Goal: Find specific page/section: Find specific page/section

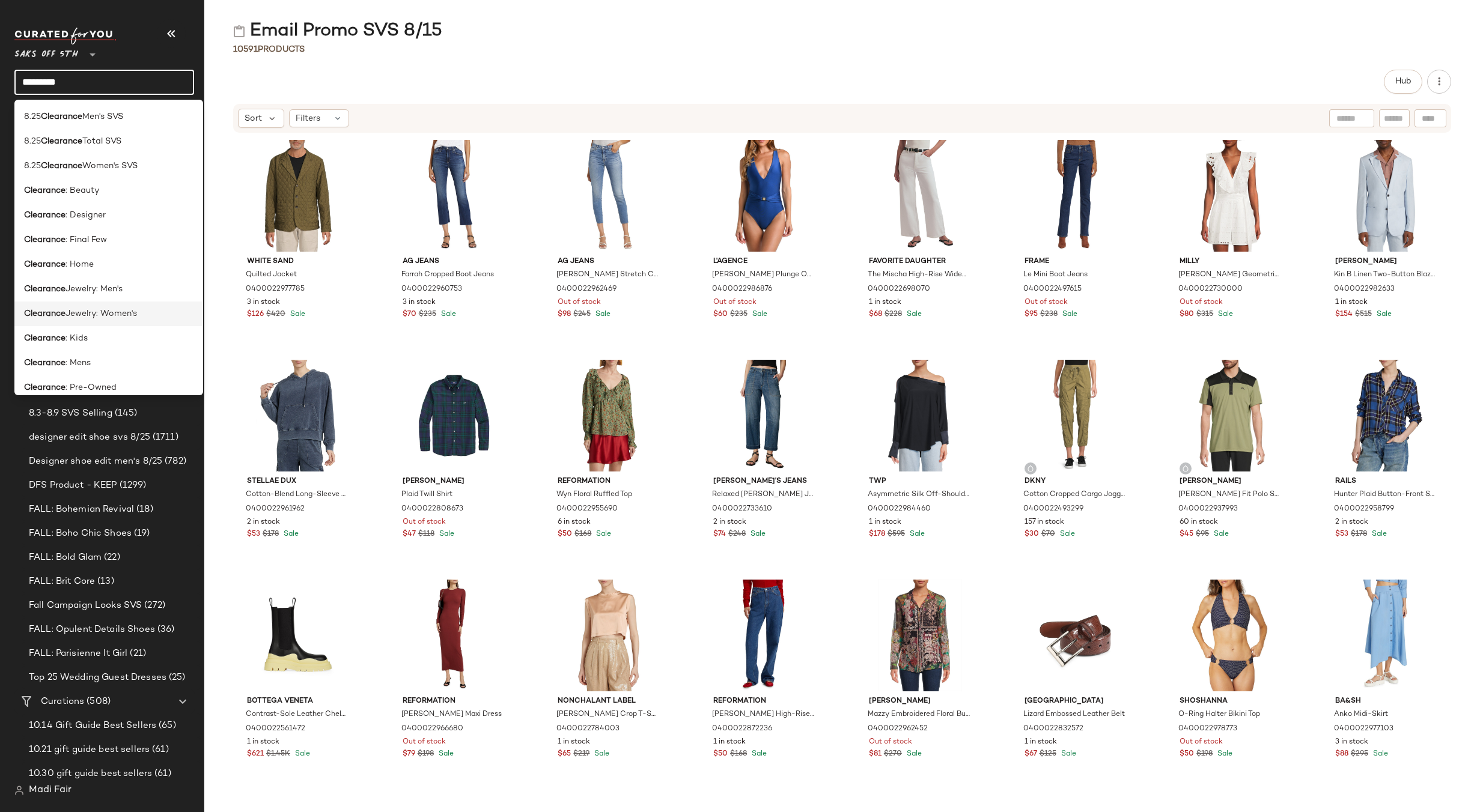
scroll to position [120, 0]
type input "*********"
click at [117, 338] on div "Clearance : Womens" at bounding box center [108, 341] width 169 height 12
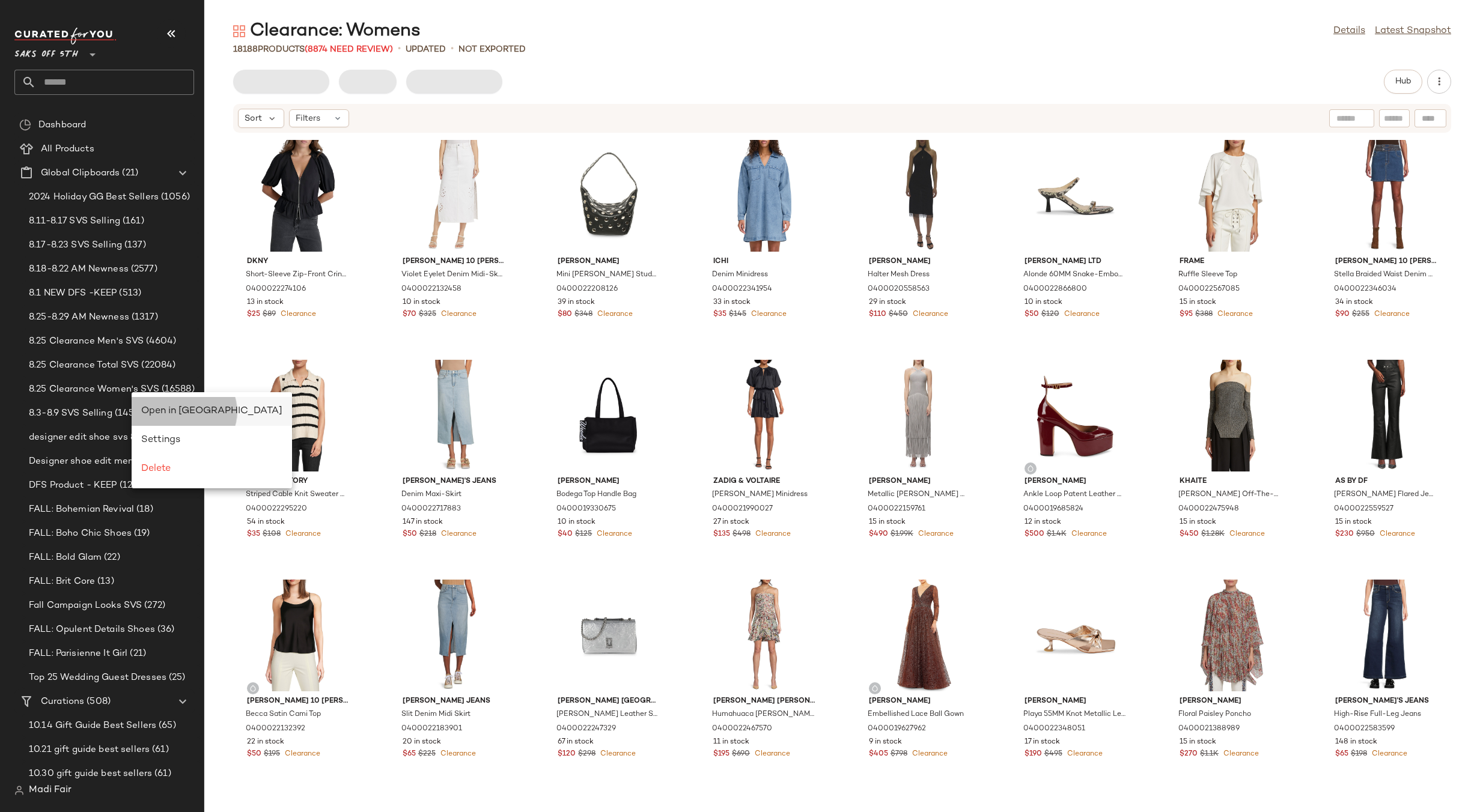
click at [158, 401] on div "Open in [GEOGRAPHIC_DATA]" at bounding box center [212, 411] width 161 height 28
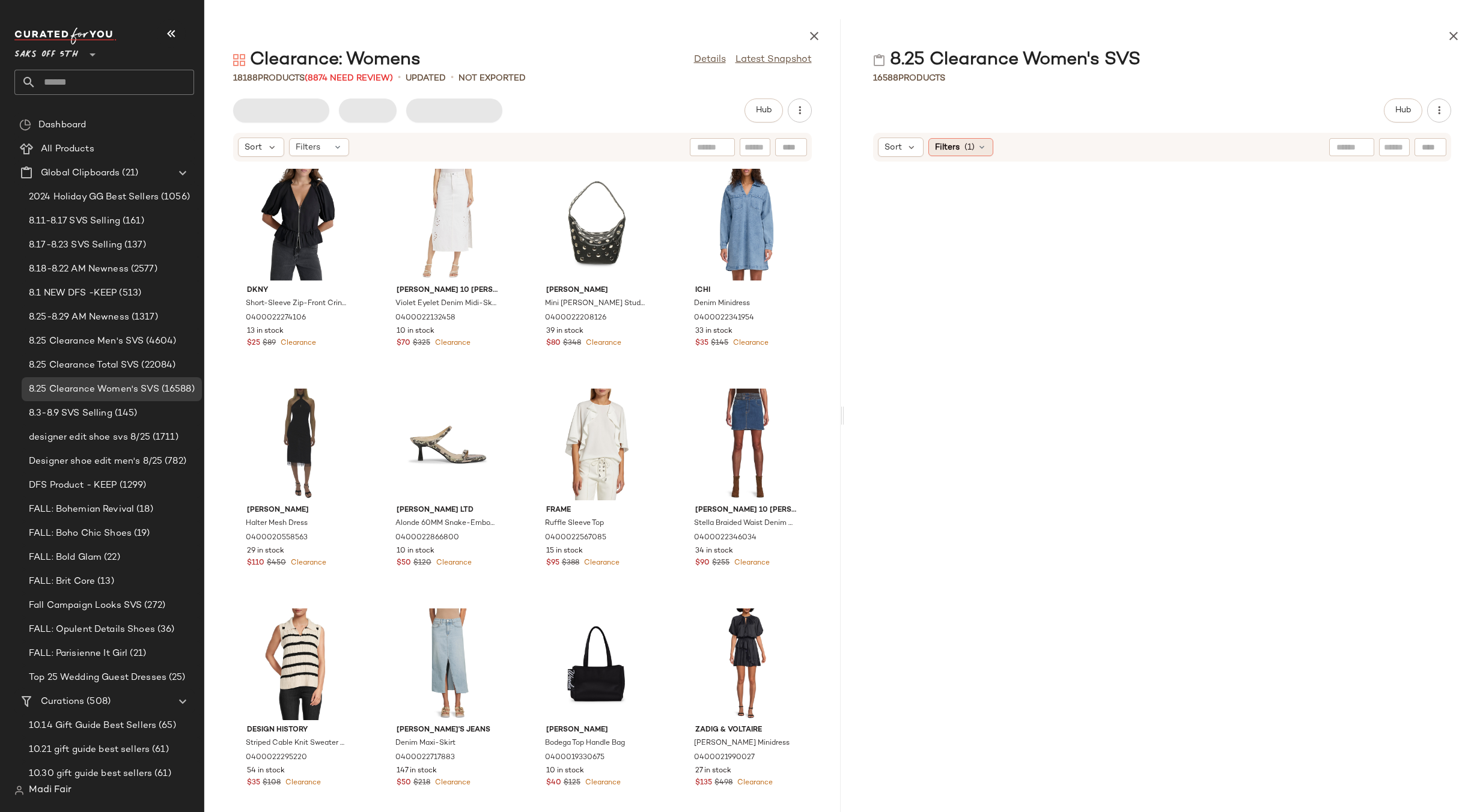
click at [981, 152] on div "Filters (1)" at bounding box center [961, 147] width 65 height 18
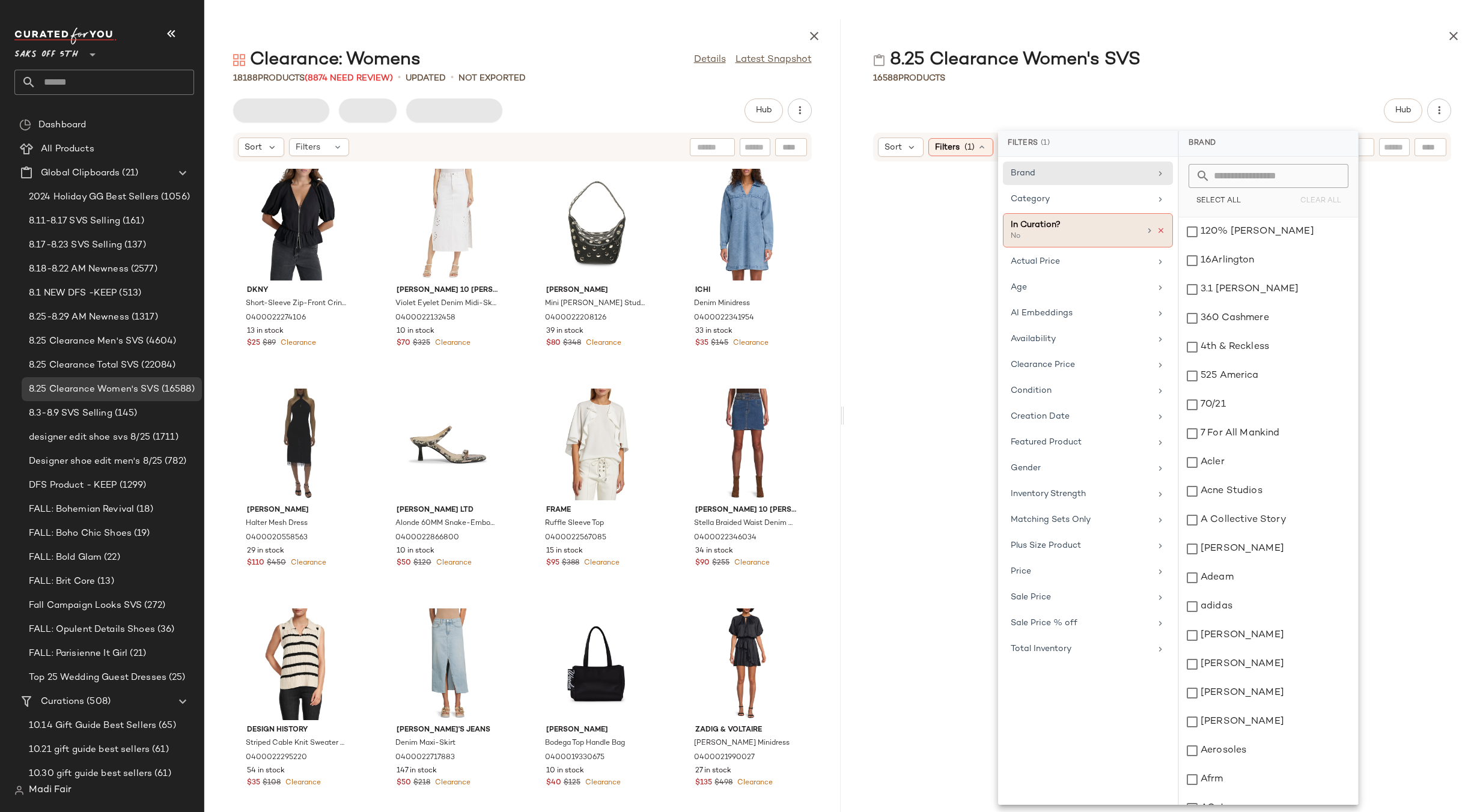
click at [1163, 230] on icon at bounding box center [1161, 231] width 8 height 8
click at [1171, 82] on div "16588 Products" at bounding box center [1162, 78] width 636 height 12
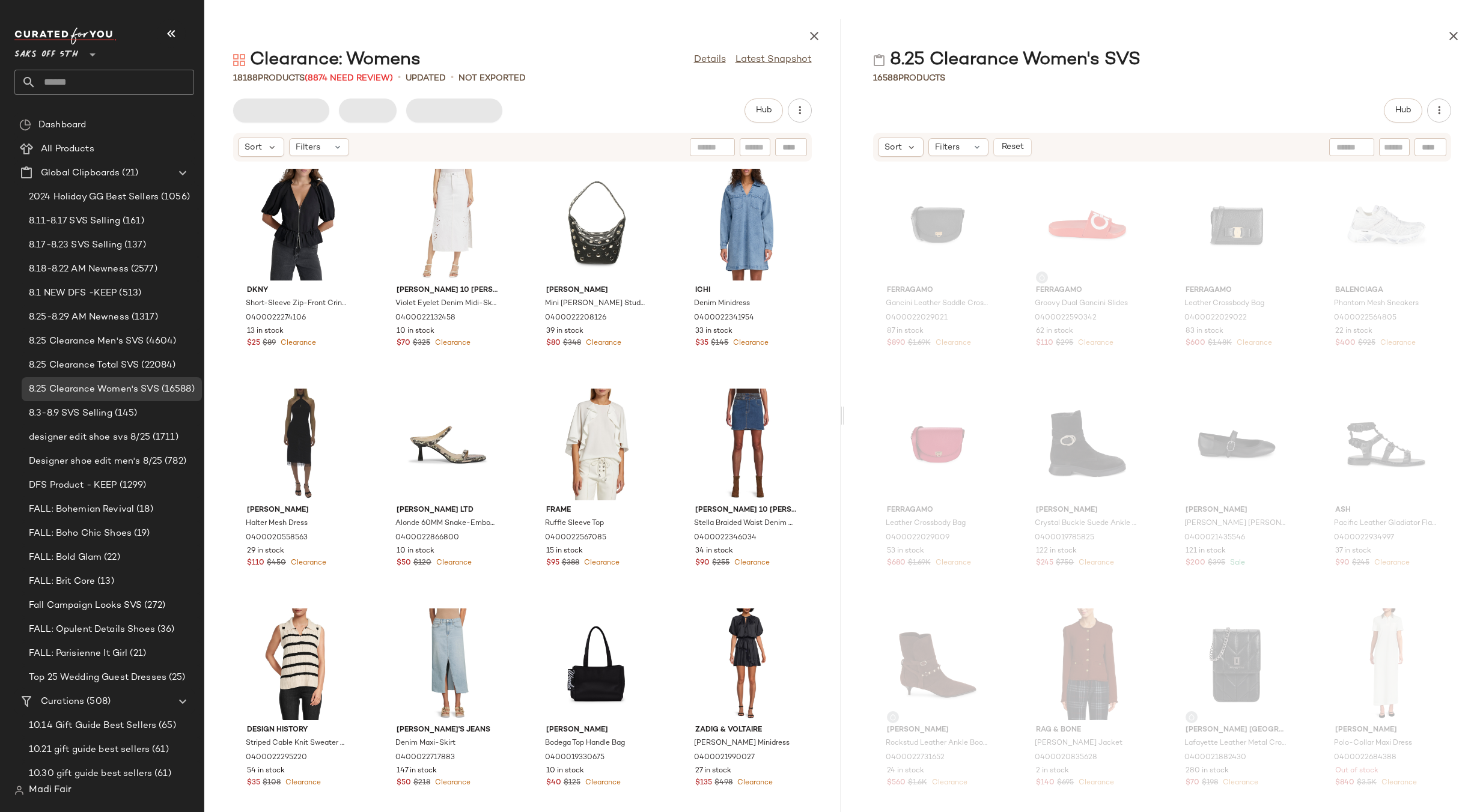
scroll to position [310, 0]
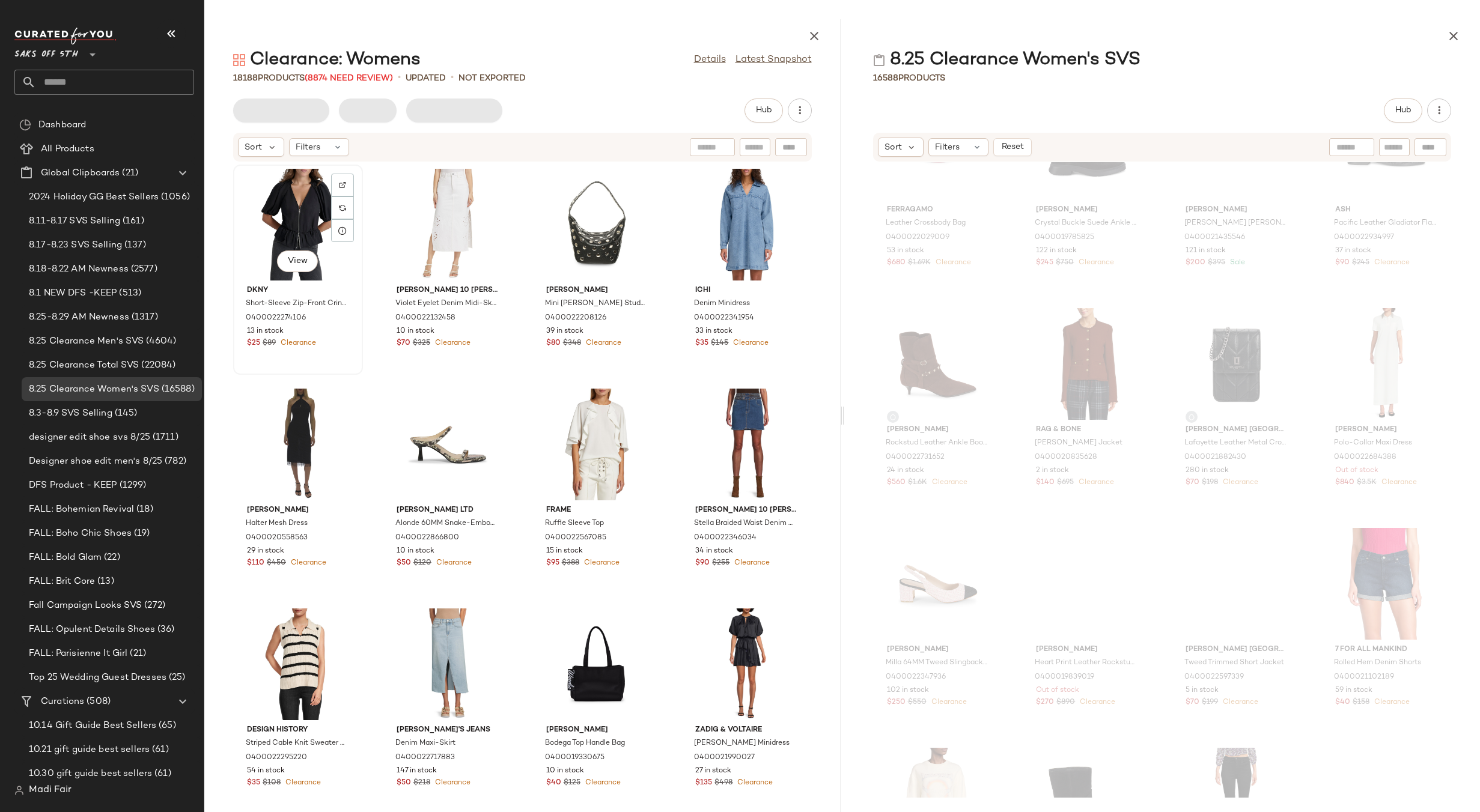
click at [285, 228] on div "View" at bounding box center [298, 225] width 122 height 111
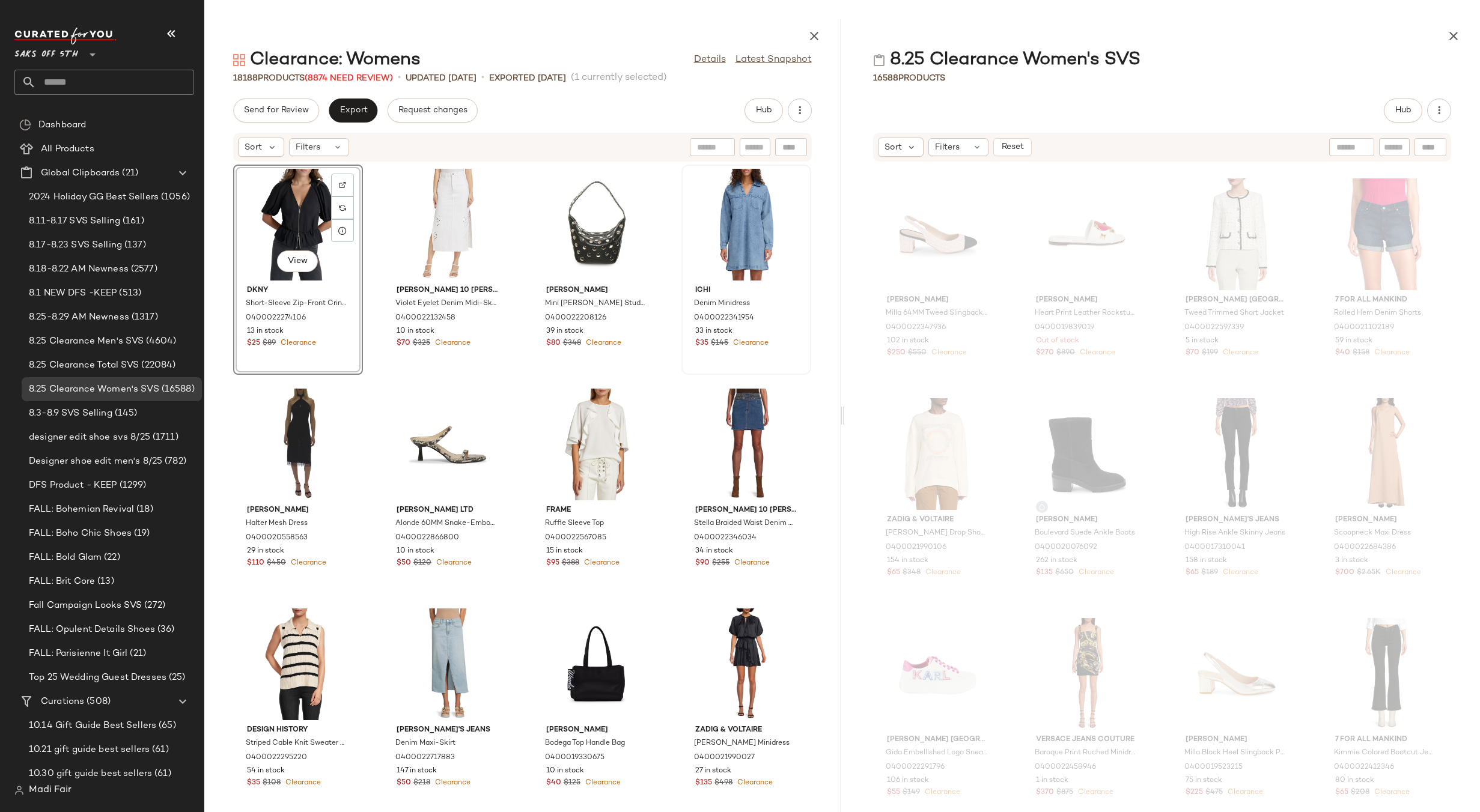
scroll to position [370, 0]
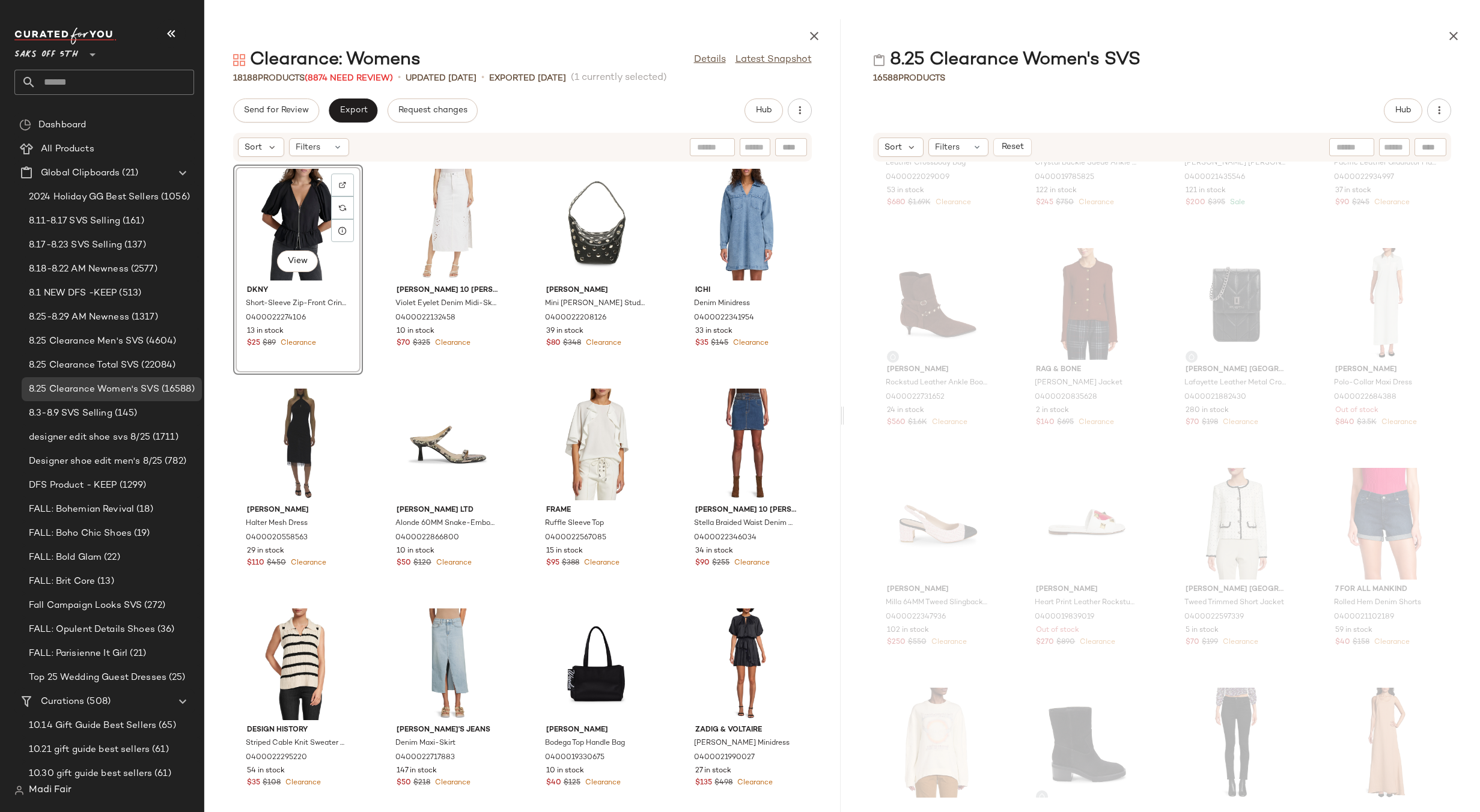
click at [658, 198] on div "View Dkny Short-Sleeve Zip-Front Crinkled Top 0400022274106 13 in stock $25 $89…" at bounding box center [522, 480] width 636 height 636
click at [1444, 35] on button "button" at bounding box center [1453, 35] width 24 height 24
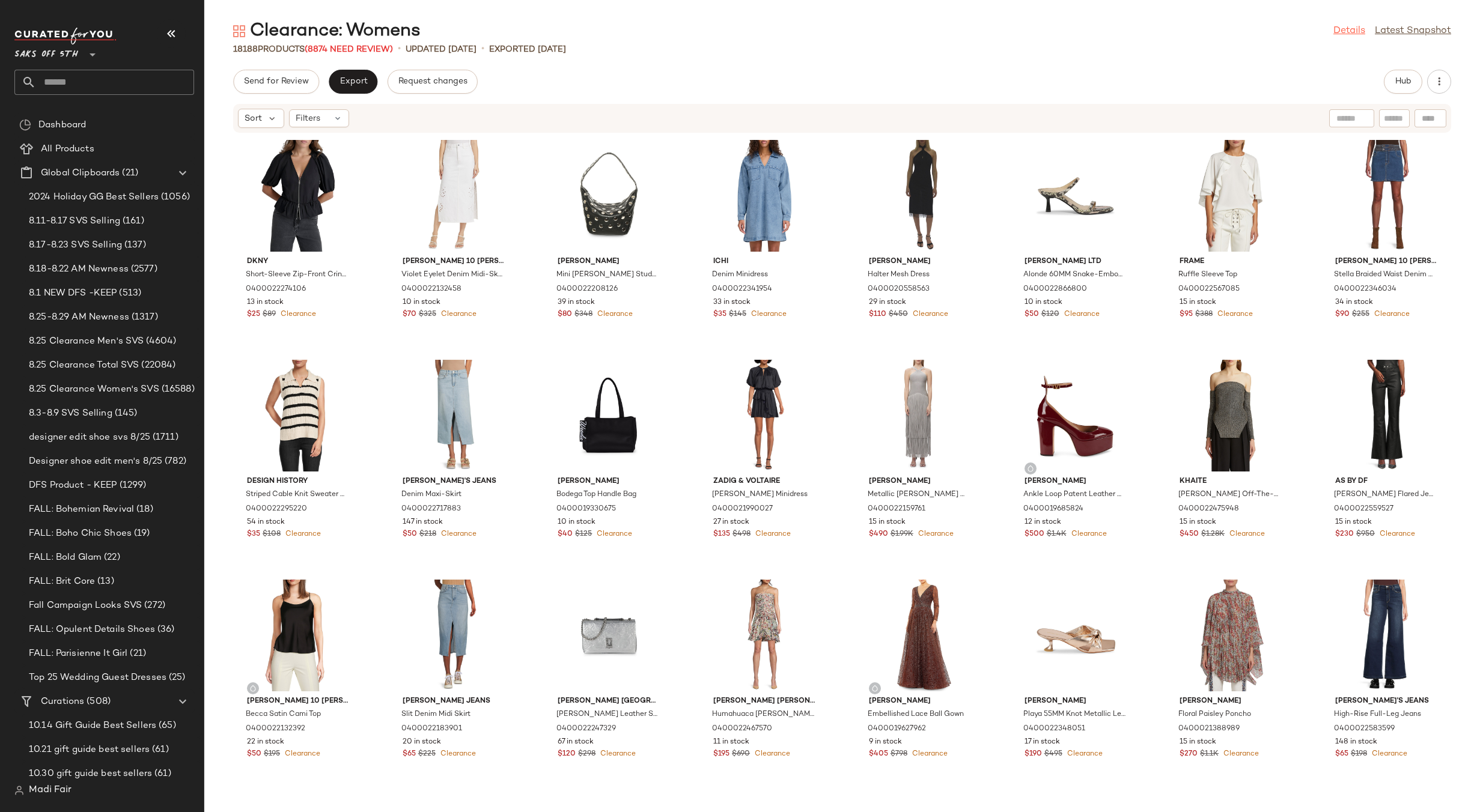
click at [1339, 35] on link "Details" at bounding box center [1348, 31] width 32 height 15
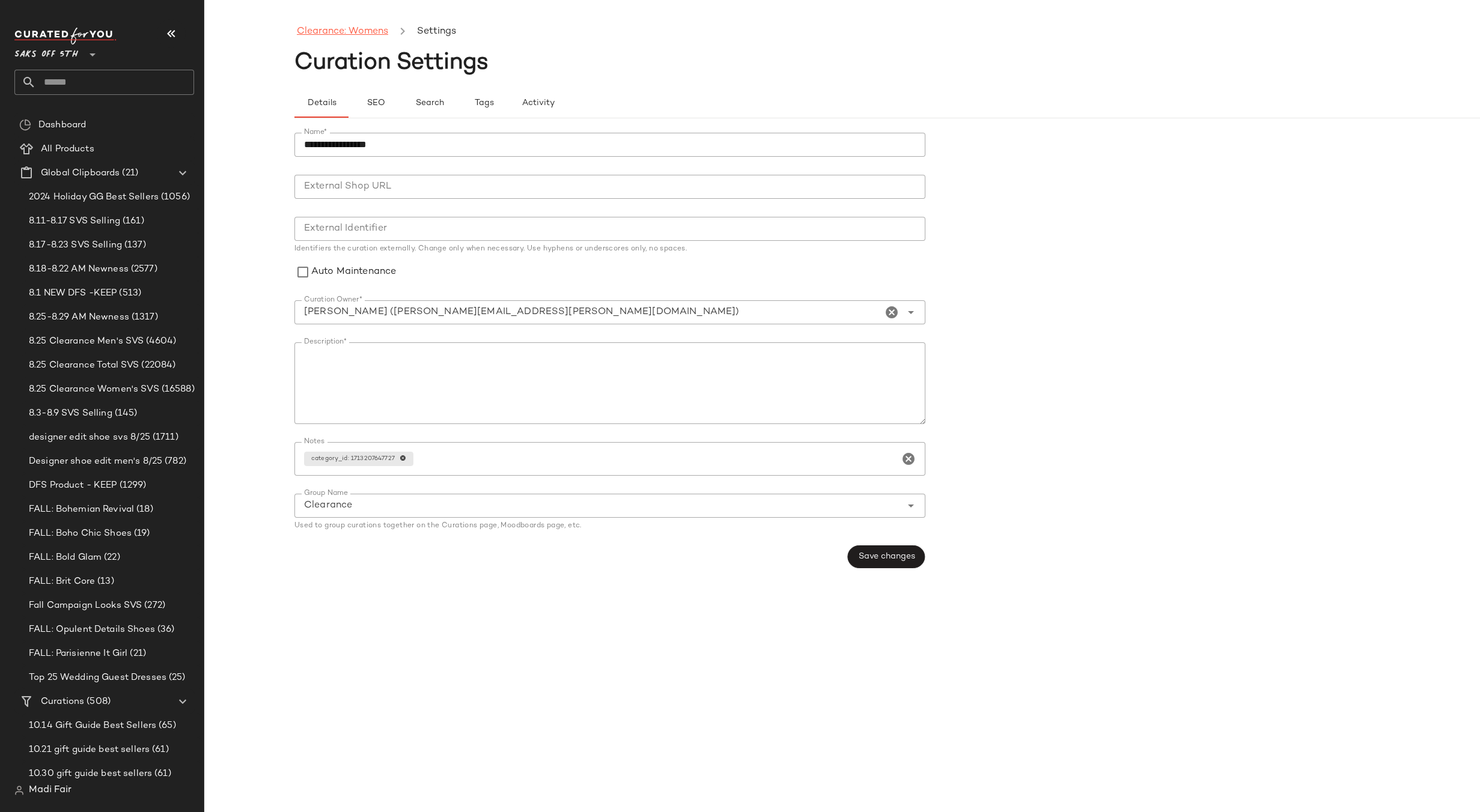
click at [337, 34] on link "Clearance: Womens" at bounding box center [342, 32] width 92 height 15
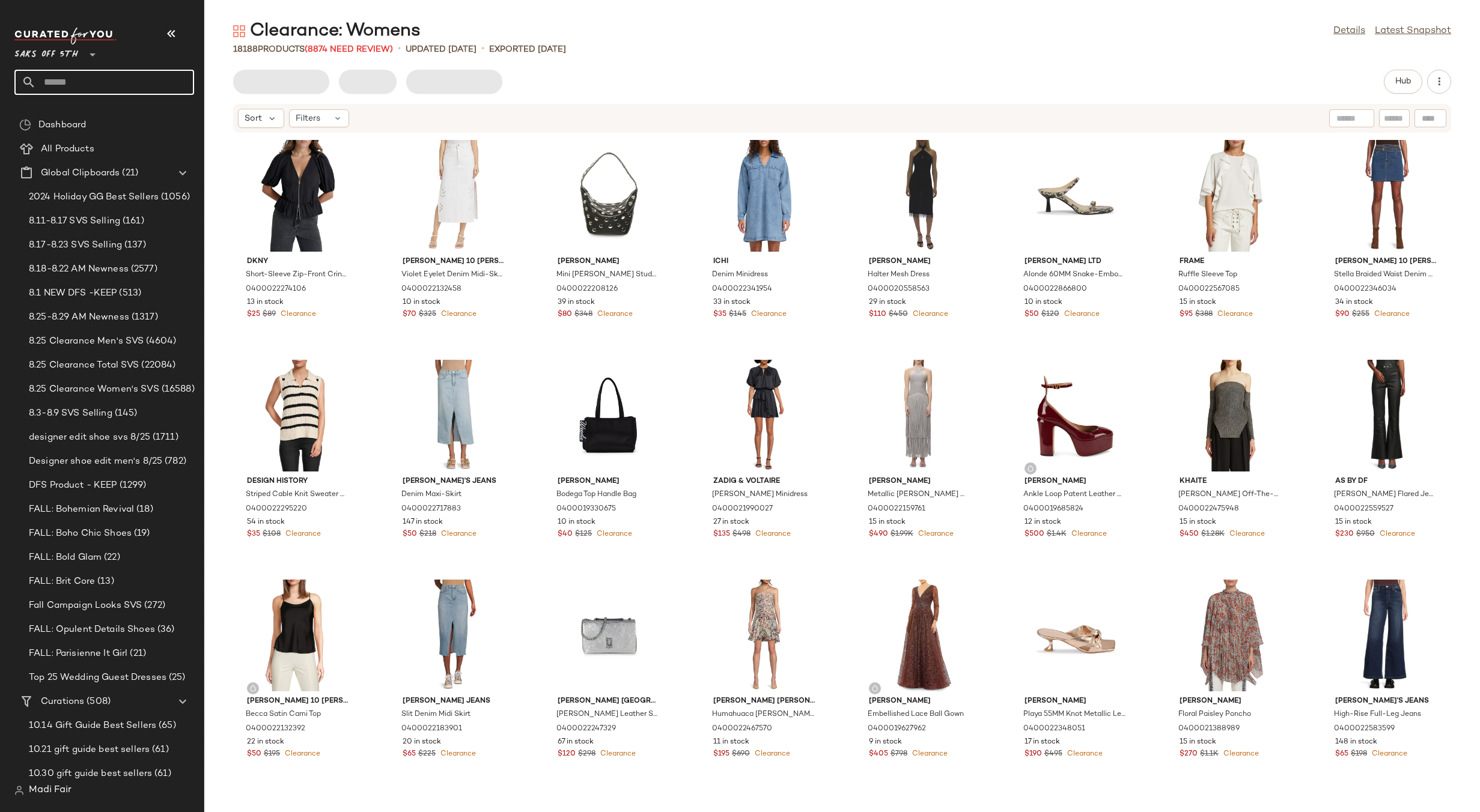
click at [91, 76] on input "text" at bounding box center [115, 82] width 158 height 25
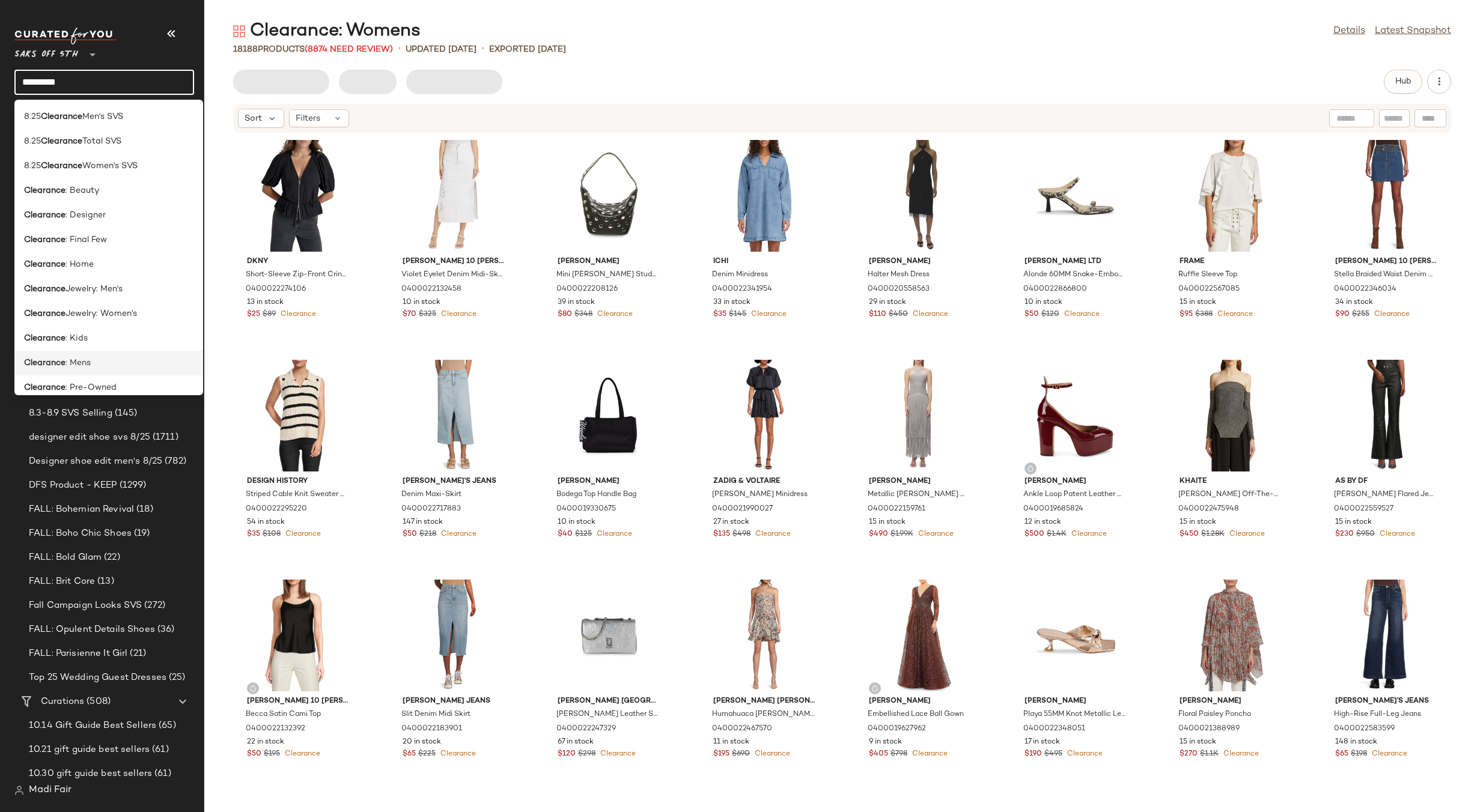
type input "*********"
click at [95, 364] on div "Clearance : Mens" at bounding box center [108, 363] width 169 height 12
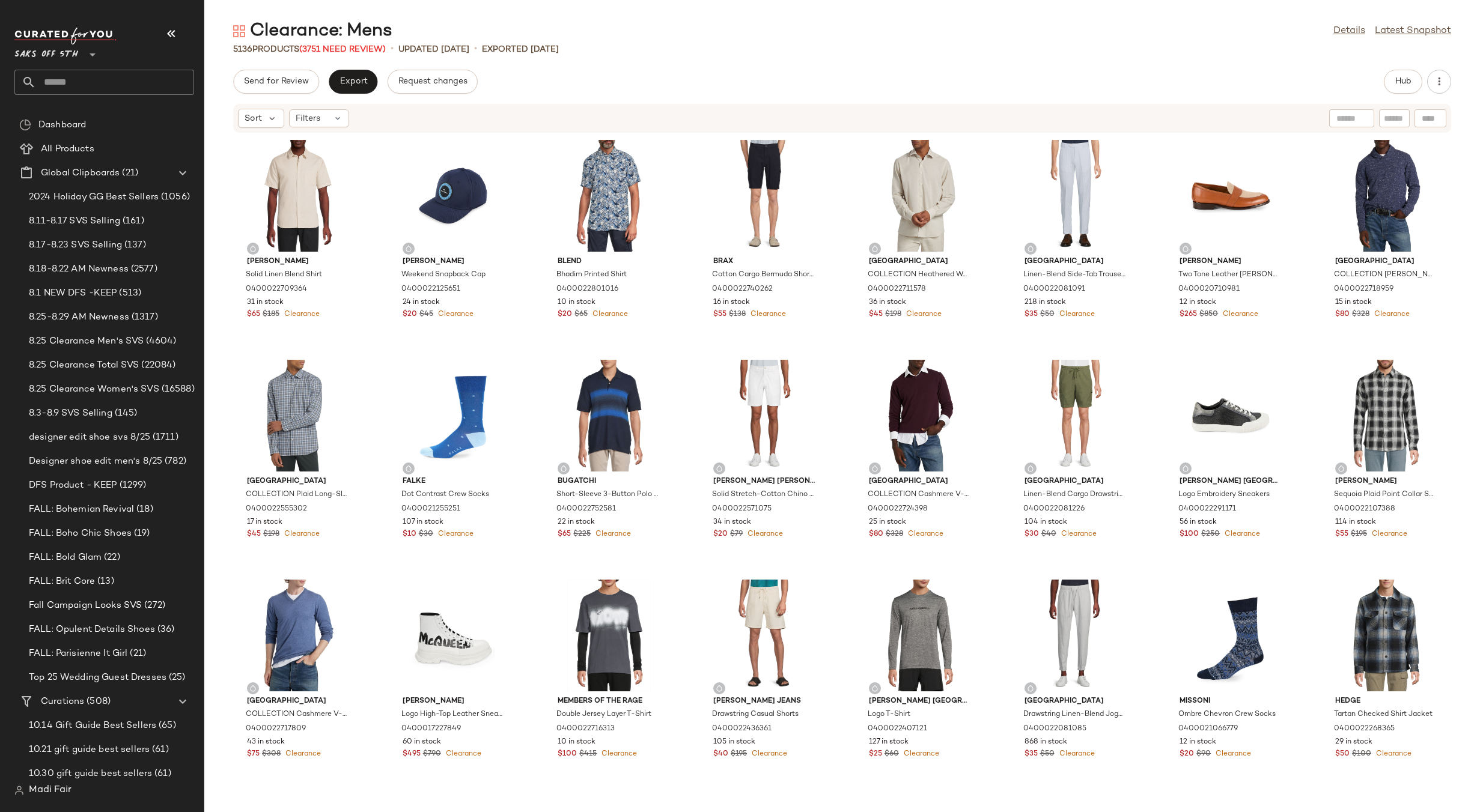
click at [564, 64] on div "Clearance: Mens Details Latest Snapshot 5136 Products (3751 Need Review) • upda…" at bounding box center [842, 415] width 1275 height 793
click at [635, 73] on div "Send for Review Export Request changes Hub" at bounding box center [842, 82] width 1218 height 24
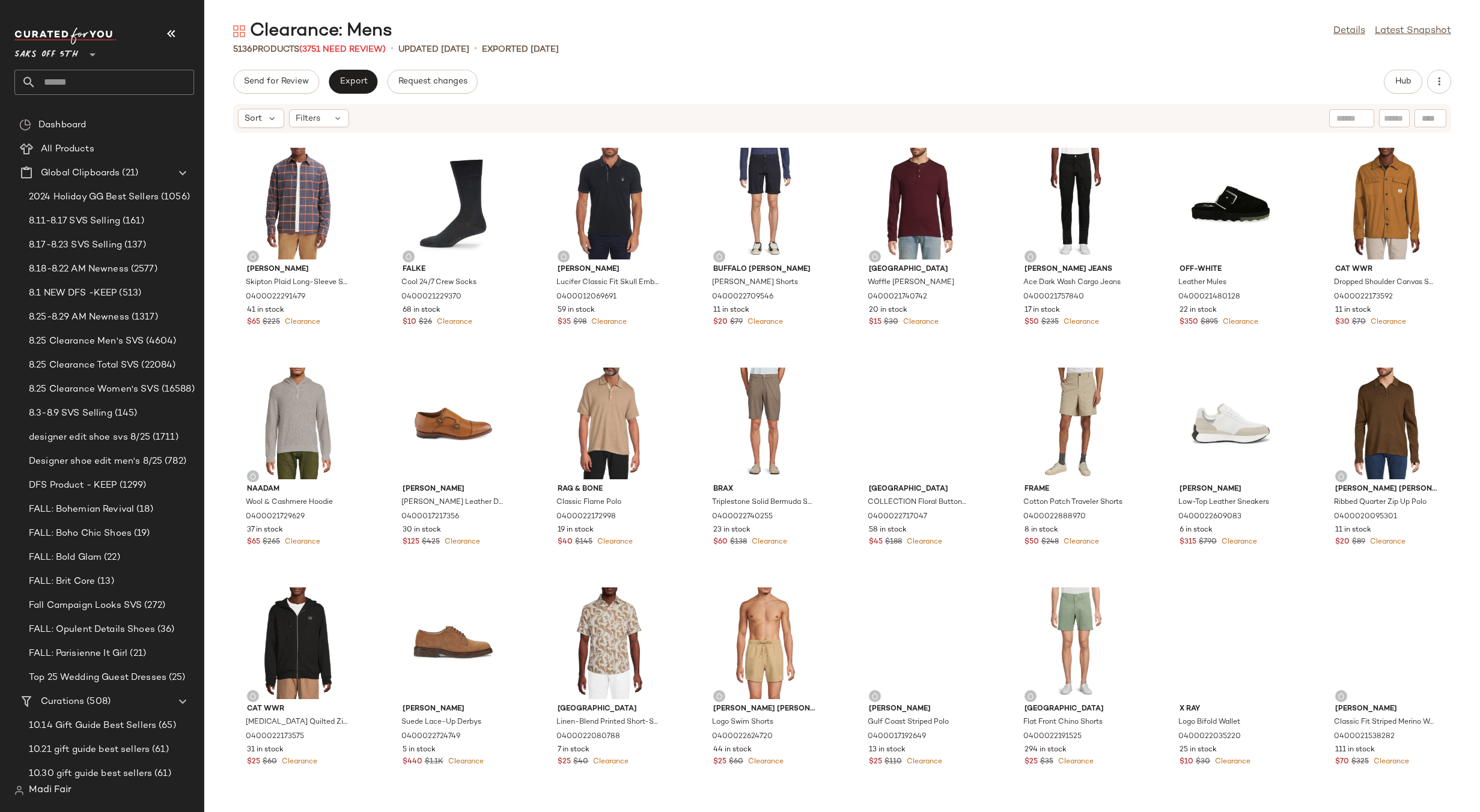
scroll to position [1572, 0]
